Goal: Task Accomplishment & Management: Use online tool/utility

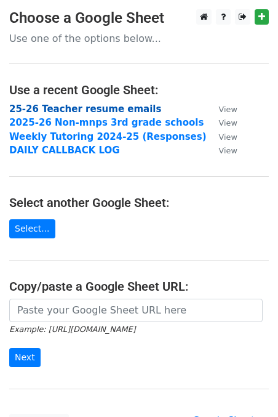
click at [86, 110] on strong "25-26 Teacher resume emails" at bounding box center [85, 108] width 152 height 11
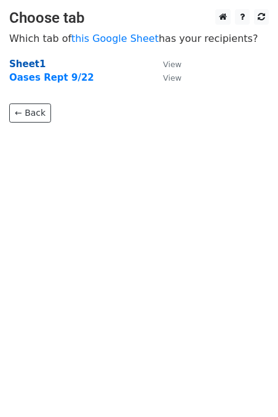
click at [34, 63] on strong "Sheet1" at bounding box center [27, 63] width 36 height 11
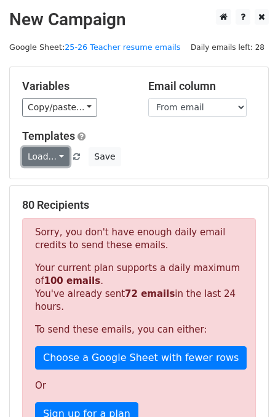
click at [44, 159] on link "Load..." at bounding box center [45, 156] width 47 height 19
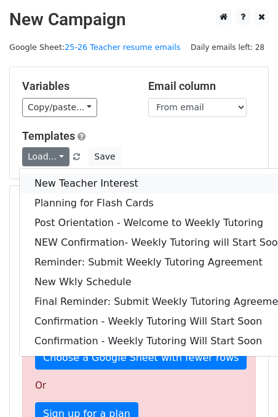
click at [52, 178] on link "New Teacher Interest" at bounding box center [162, 184] width 284 height 20
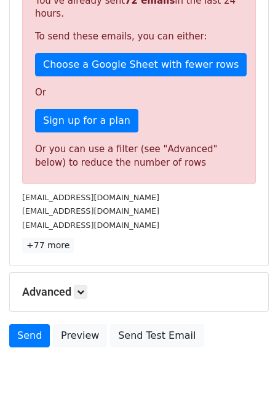
scroll to position [323, 0]
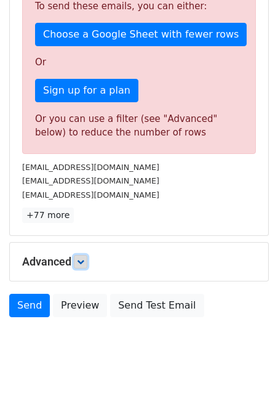
click at [84, 264] on icon at bounding box center [80, 261] width 7 height 7
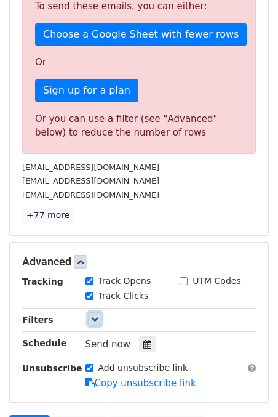
click at [96, 319] on icon at bounding box center [94, 318] width 7 height 7
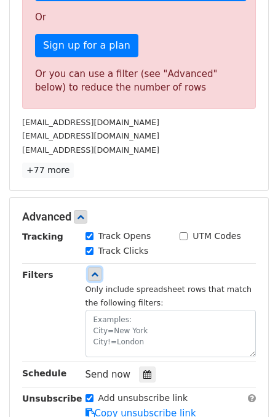
scroll to position [373, 0]
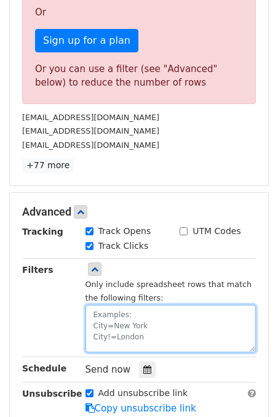
click at [96, 319] on textarea at bounding box center [171, 328] width 171 height 47
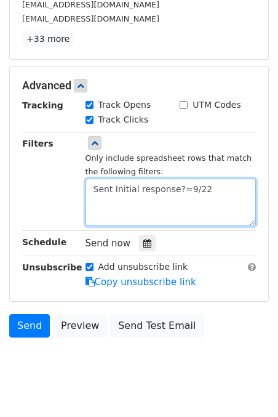
scroll to position [523, 0]
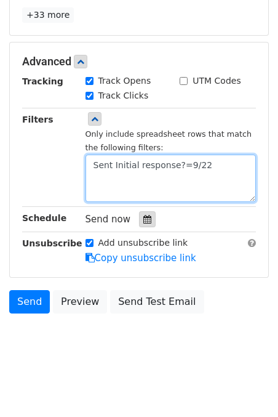
type textarea "Sent Initial response?=9/22"
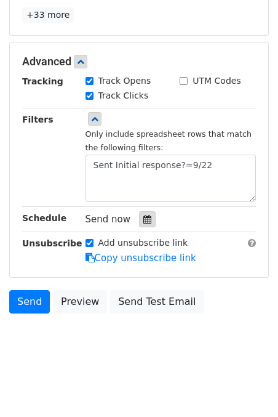
click at [145, 218] on icon at bounding box center [147, 219] width 8 height 9
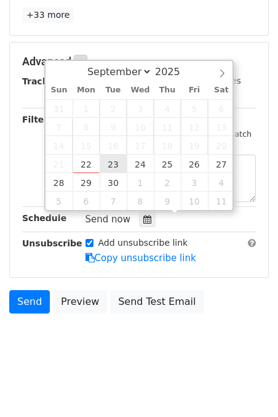
type input "2025-09-23 12:00"
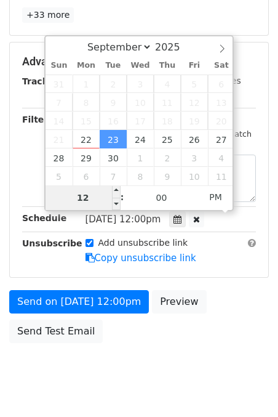
type input "1"
type input "2025-09-23 13:00"
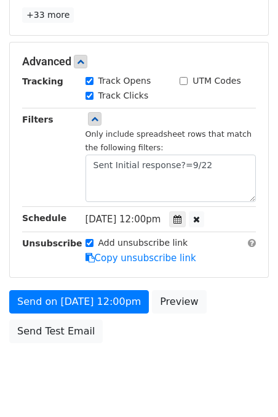
click at [234, 295] on div "Send on Sep 23 at 12:00pm Preview Send Test Email" at bounding box center [139, 319] width 278 height 59
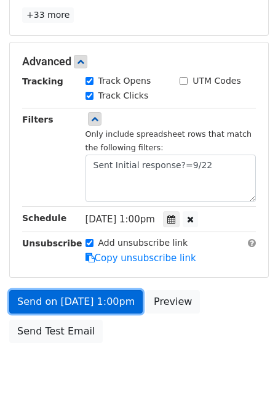
click at [55, 299] on link "Send on Sep 23 at 1:00pm" at bounding box center [76, 301] width 134 height 23
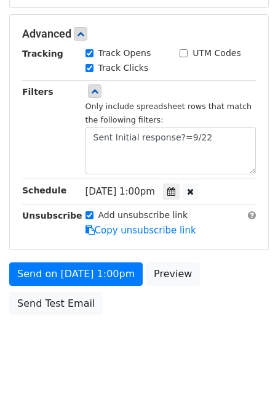
scroll to position [553, 0]
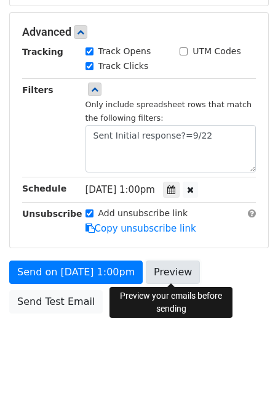
click at [180, 269] on link "Preview" at bounding box center [173, 271] width 54 height 23
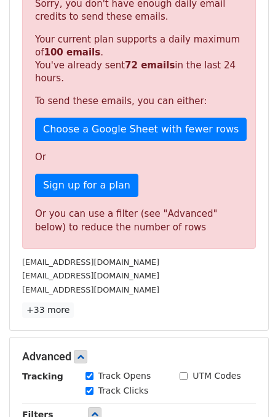
scroll to position [0, 0]
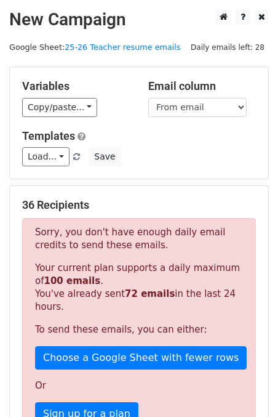
click at [186, 146] on div "Templates Load... New Teacher Interest Planning for Flash Cards Post Orientatio…" at bounding box center [139, 148] width 252 height 38
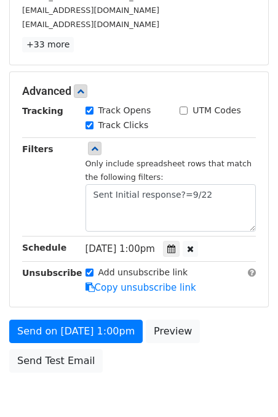
scroll to position [495, 0]
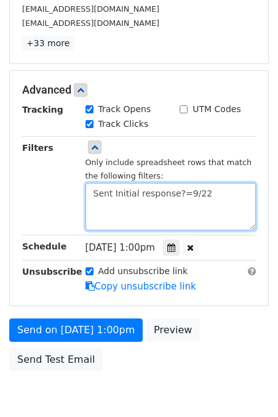
click at [202, 190] on textarea "Sent Initial response?=9/22" at bounding box center [171, 206] width 171 height 47
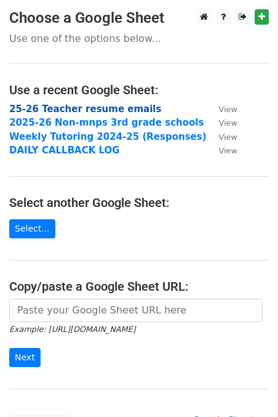
click at [66, 104] on strong "25-26 Teacher resume emails" at bounding box center [85, 108] width 152 height 11
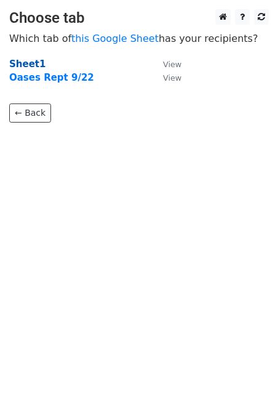
click at [34, 62] on strong "Sheet1" at bounding box center [27, 63] width 36 height 11
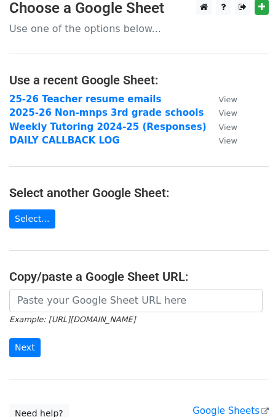
scroll to position [8, 0]
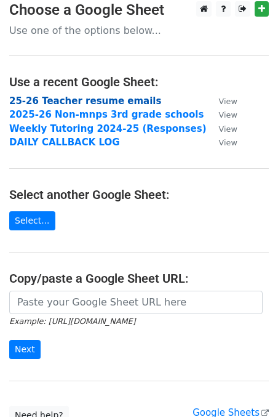
click at [109, 97] on strong "25-26 Teacher resume emails" at bounding box center [85, 100] width 152 height 11
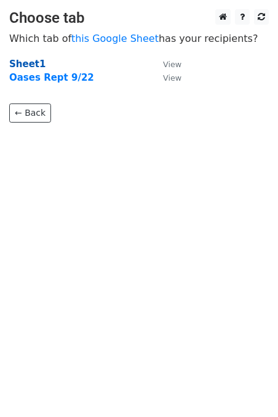
click at [18, 63] on strong "Sheet1" at bounding box center [27, 63] width 36 height 11
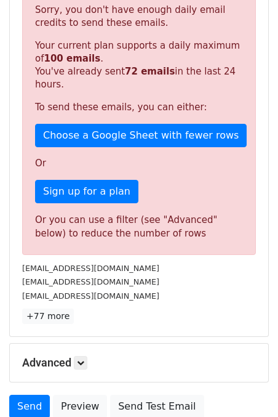
scroll to position [239, 0]
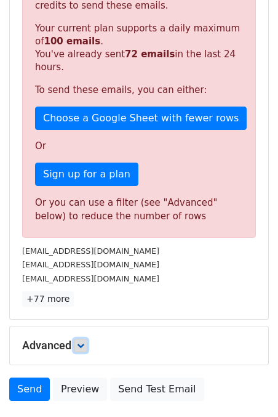
click at [84, 345] on icon at bounding box center [80, 344] width 7 height 7
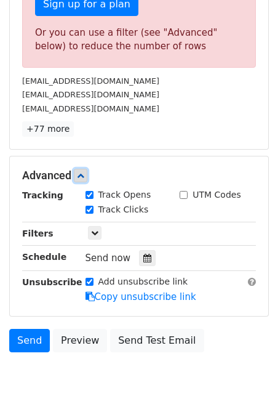
scroll to position [410, 0]
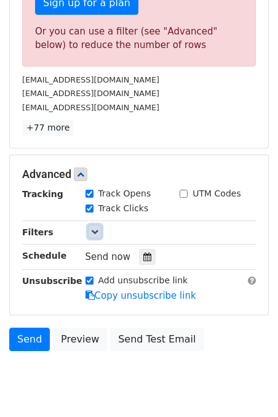
click at [100, 230] on link at bounding box center [95, 232] width 14 height 14
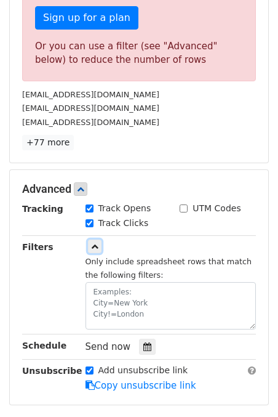
scroll to position [405, 0]
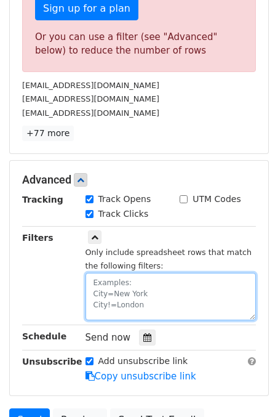
click at [116, 292] on textarea at bounding box center [171, 296] width 171 height 47
paste textarea "Sent Initial response?"
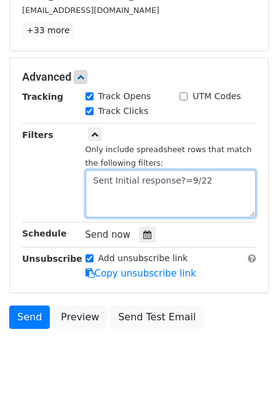
scroll to position [523, 0]
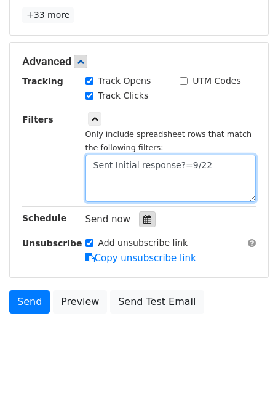
type textarea "Sent Initial response?=9/22"
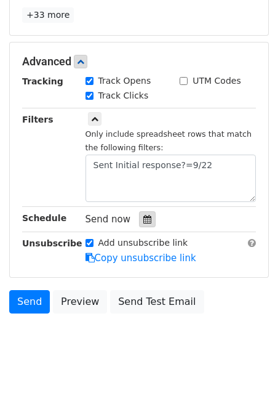
click at [145, 217] on icon at bounding box center [147, 219] width 8 height 9
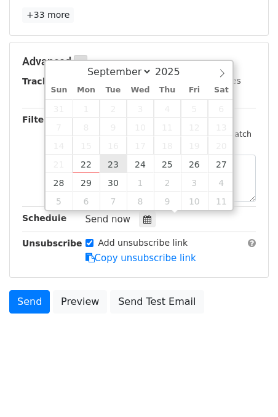
type input "[DATE] 12:00"
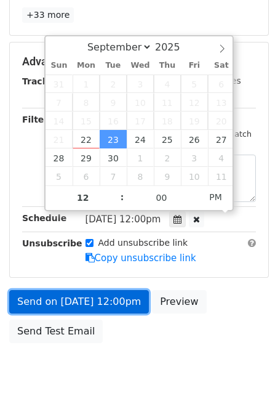
click at [115, 299] on link "Send on [DATE] 12:00pm" at bounding box center [79, 301] width 140 height 23
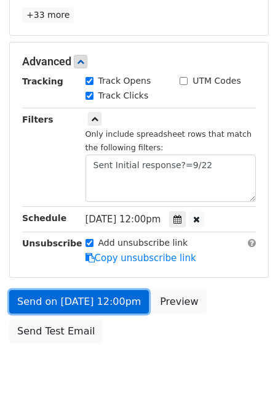
click at [115, 298] on link "Send on [DATE] 12:00pm" at bounding box center [79, 301] width 140 height 23
